Goal: Information Seeking & Learning: Find contact information

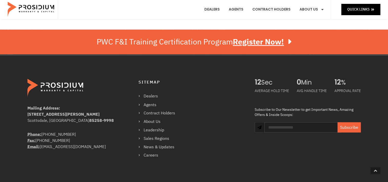
scroll to position [912, 0]
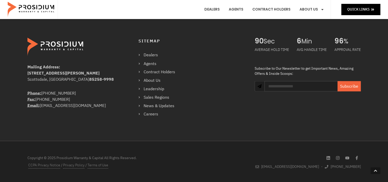
drag, startPoint x: 77, startPoint y: 91, endPoint x: 27, endPoint y: 93, distance: 50.4
click at [27, 93] on div "Mailing Address: [STREET_ADDRESS][PERSON_NAME] Phone: [PHONE_NUMBER] Fax: [PHON…" at bounding box center [136, 77] width 223 height 85
drag, startPoint x: 82, startPoint y: 91, endPoint x: 79, endPoint y: 90, distance: 3.2
click at [82, 91] on div "Phone: [PHONE_NUMBER] Fax: [PHONE_NUMBER] Email: [EMAIL_ADDRESS][DOMAIN_NAME]" at bounding box center [72, 99] width 91 height 18
click at [77, 92] on div "Phone: [PHONE_NUMBER] Fax: [PHONE_NUMBER] Email: [EMAIL_ADDRESS][DOMAIN_NAME]" at bounding box center [72, 99] width 91 height 18
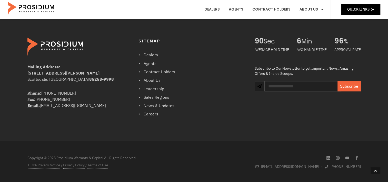
drag, startPoint x: 72, startPoint y: 92, endPoint x: 23, endPoint y: 94, distance: 48.6
click at [23, 94] on div "Mailing Address: [STREET_ADDRESS][PERSON_NAME] Phone: [PHONE_NUMBER] Fax: [PHON…" at bounding box center [194, 77] width 388 height 128
drag, startPoint x: 23, startPoint y: 94, endPoint x: 80, endPoint y: 93, distance: 57.0
click at [80, 93] on div "Phone: [PHONE_NUMBER] Fax: [PHONE_NUMBER] Email: [EMAIL_ADDRESS][DOMAIN_NAME]" at bounding box center [72, 99] width 91 height 18
click at [75, 91] on div "Phone: [PHONE_NUMBER] Fax: [PHONE_NUMBER] Email: [EMAIL_ADDRESS][DOMAIN_NAME]" at bounding box center [72, 99] width 91 height 18
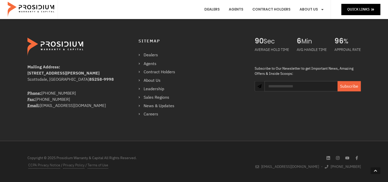
drag, startPoint x: 75, startPoint y: 91, endPoint x: 26, endPoint y: 92, distance: 49.0
click at [26, 92] on div "Mailing Address: [STREET_ADDRESS][PERSON_NAME] Phone: [PHONE_NUMBER] Fax: [PHON…" at bounding box center [136, 77] width 223 height 85
drag, startPoint x: 26, startPoint y: 92, endPoint x: 53, endPoint y: 92, distance: 27.0
copy div "Phone: [PHONE_NUMBER]"
